Goal: Complete application form

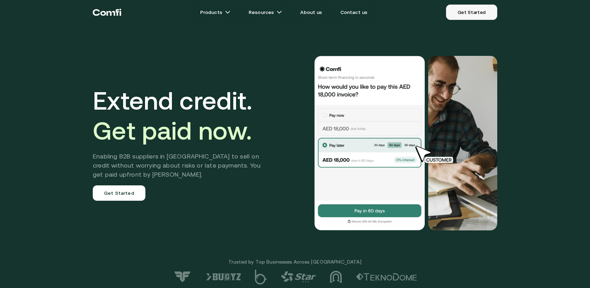
click at [468, 9] on link "Get Started" at bounding box center [471, 12] width 51 height 15
click at [319, 14] on link "About us" at bounding box center [311, 12] width 38 height 14
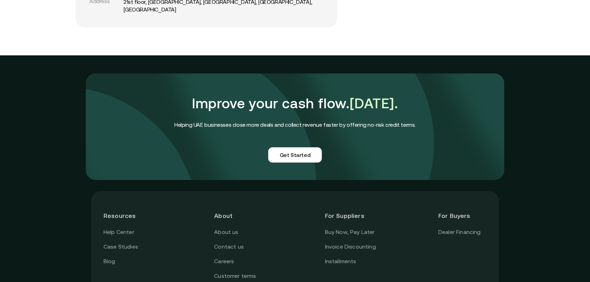
scroll to position [1586, 0]
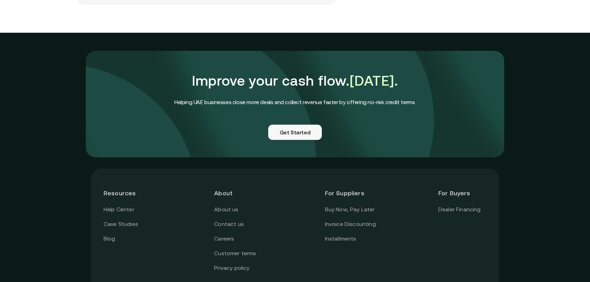
click at [294, 140] on link "Get Started" at bounding box center [295, 132] width 54 height 15
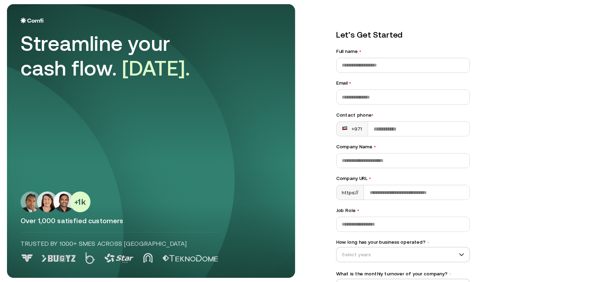
scroll to position [49, 0]
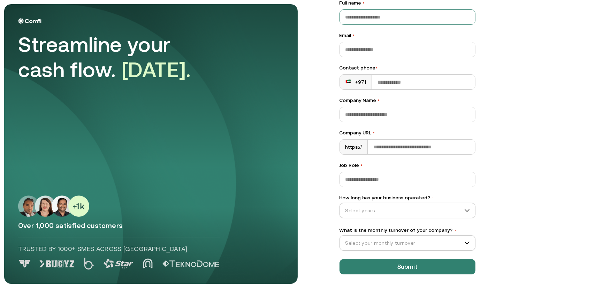
click at [362, 18] on input "Full name •" at bounding box center [407, 17] width 135 height 15
type input "**********"
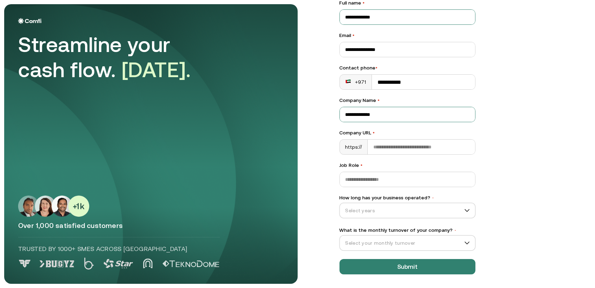
type input "**********"
type input "*******"
click at [391, 202] on div "Select years" at bounding box center [407, 209] width 136 height 15
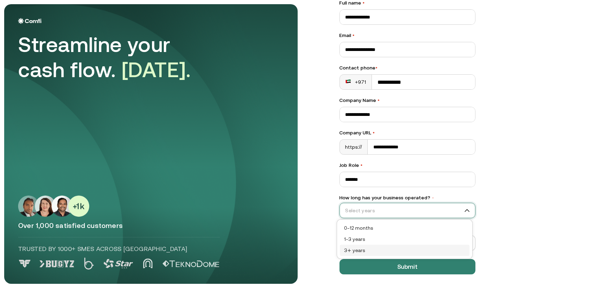
click at [365, 249] on div "3+ years" at bounding box center [404, 250] width 121 height 8
click at [351, 243] on input "What is the monthly turnover of your company? •" at bounding box center [404, 242] width 129 height 10
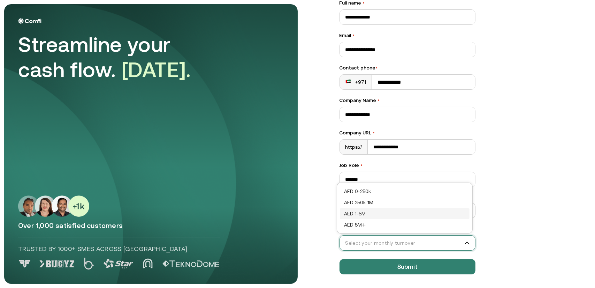
click at [366, 216] on div "AED 1-5M" at bounding box center [404, 213] width 121 height 8
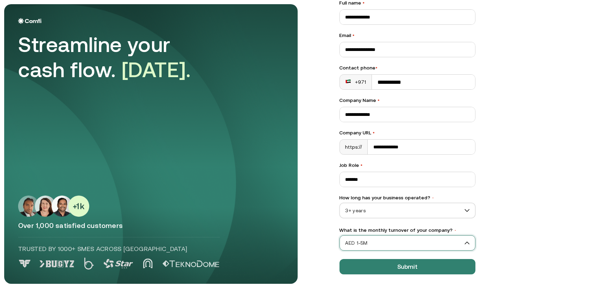
click at [309, 225] on main "**********" at bounding box center [297, 144] width 595 height 288
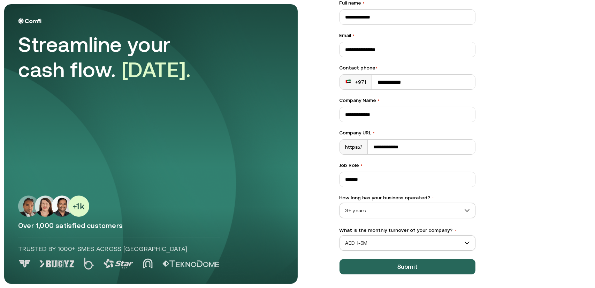
click at [382, 263] on button "Submit" at bounding box center [407, 266] width 136 height 15
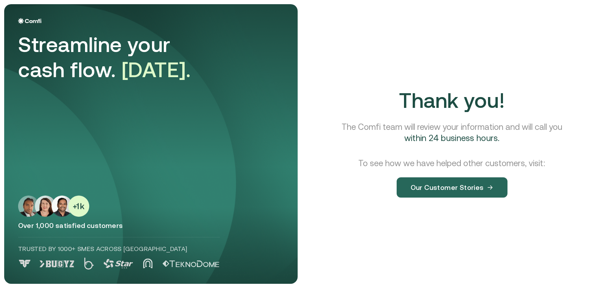
click at [465, 188] on button "Our Customer Stories" at bounding box center [452, 187] width 111 height 20
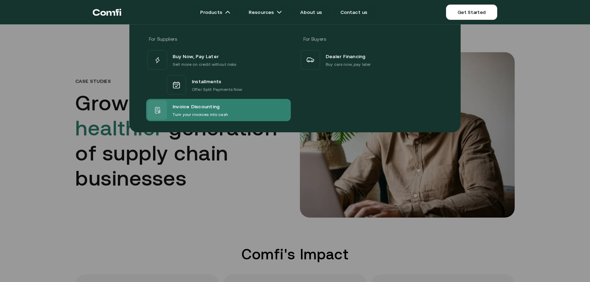
click at [195, 110] on span "Invoice Discounting" at bounding box center [196, 106] width 47 height 9
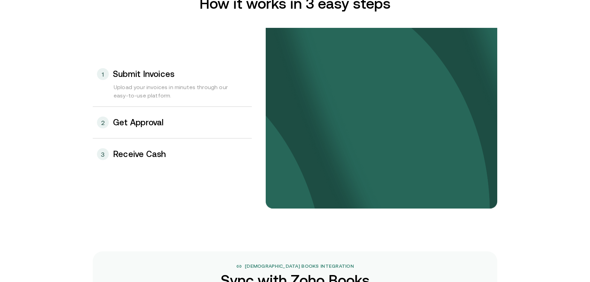
scroll to position [737, 0]
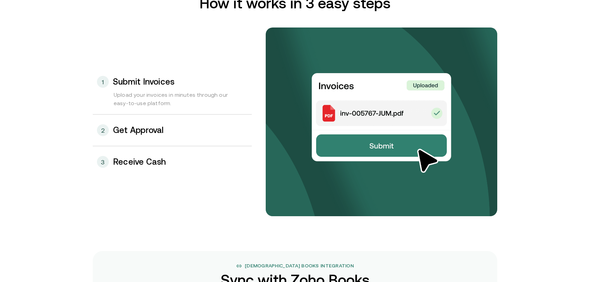
click at [134, 137] on div "2 Get Approval" at bounding box center [172, 130] width 159 height 31
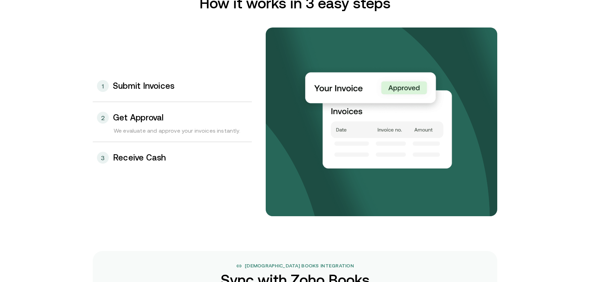
click at [135, 154] on h3 "Receive Cash" at bounding box center [139, 157] width 53 height 9
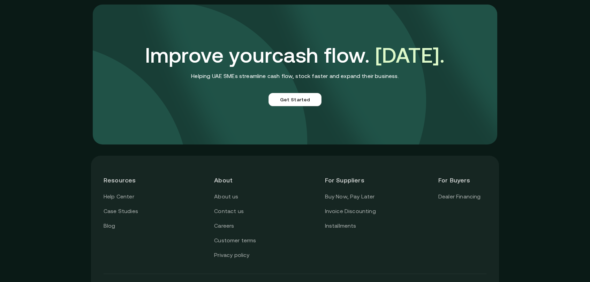
scroll to position [1991, 0]
